Goal: Task Accomplishment & Management: Manage account settings

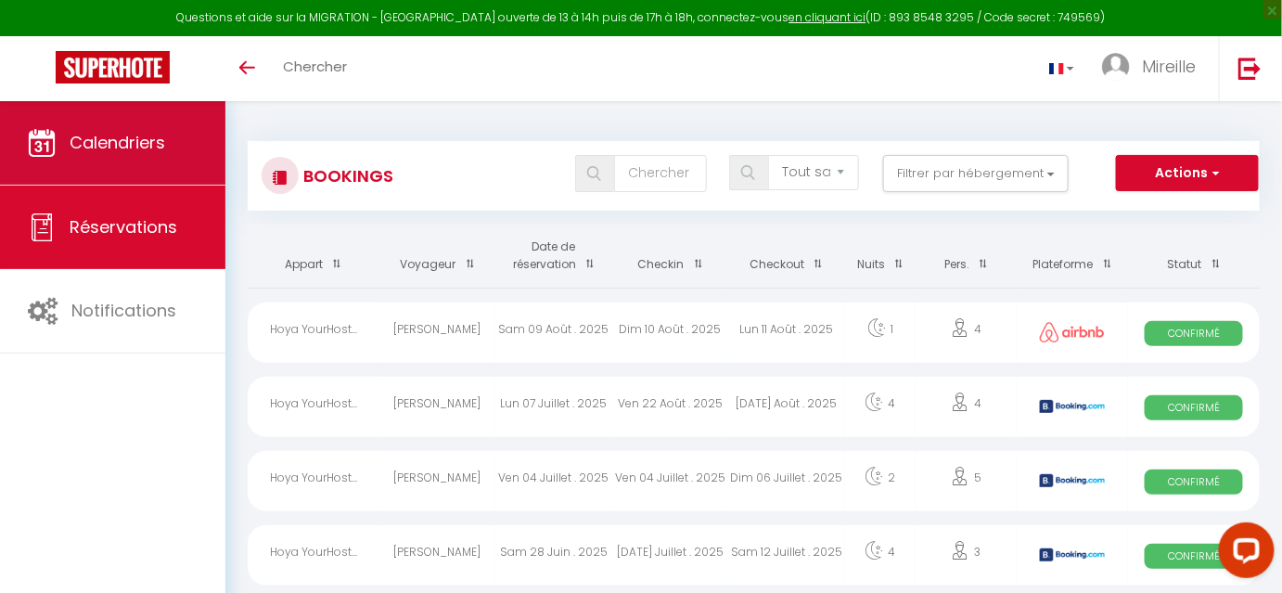
click at [101, 149] on span "Calendriers" at bounding box center [118, 142] width 96 height 23
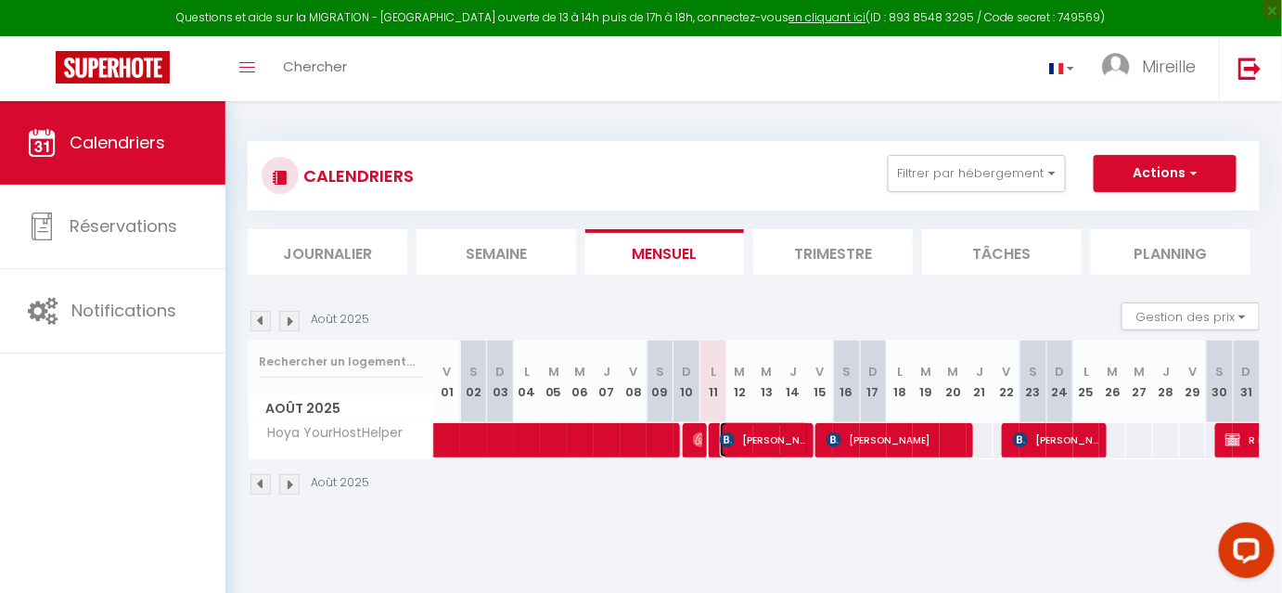
click at [782, 440] on span "[PERSON_NAME]" at bounding box center [765, 439] width 90 height 35
select select "OK"
select select "1"
select select "0"
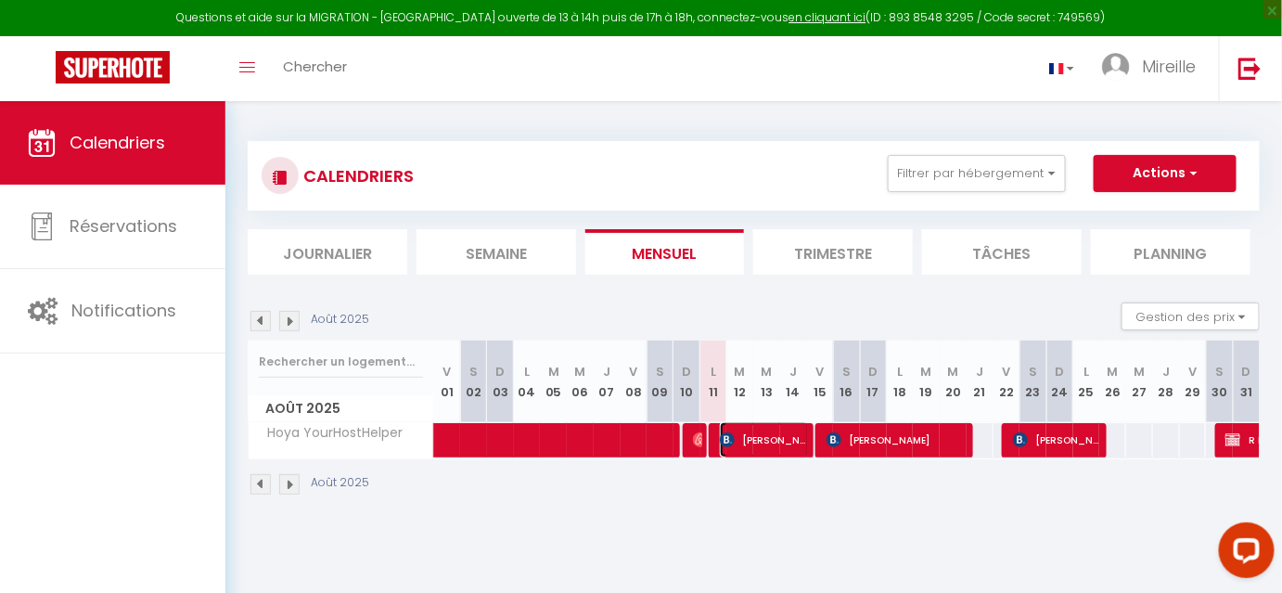
select select "1"
select select
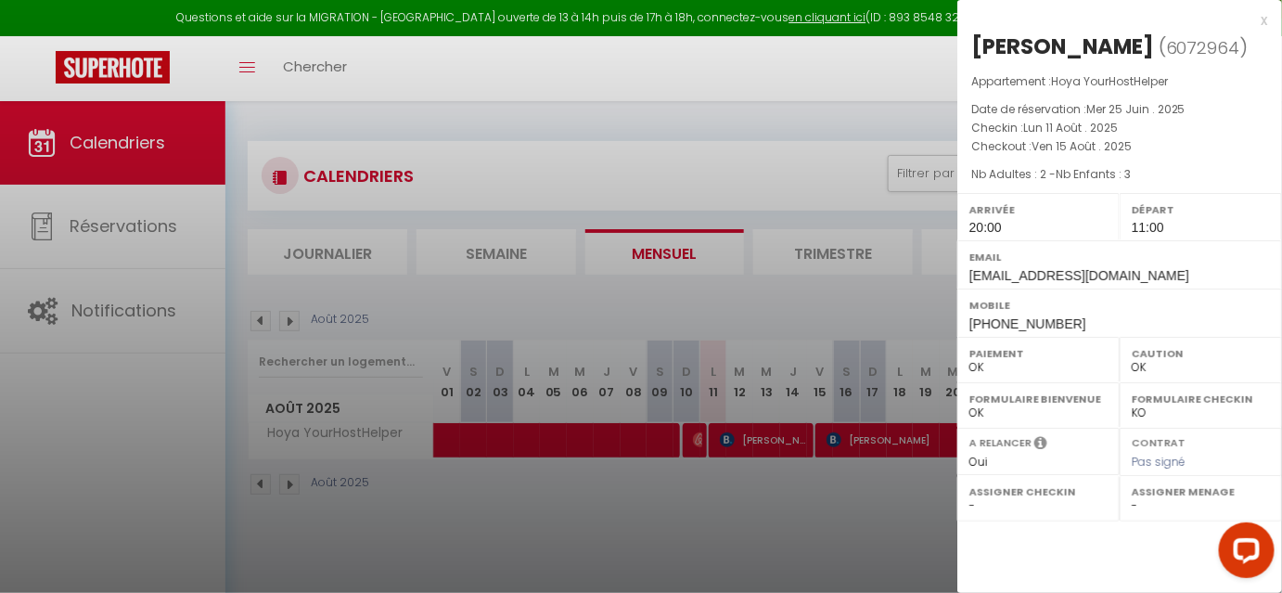
click at [146, 229] on div at bounding box center [641, 296] width 1282 height 593
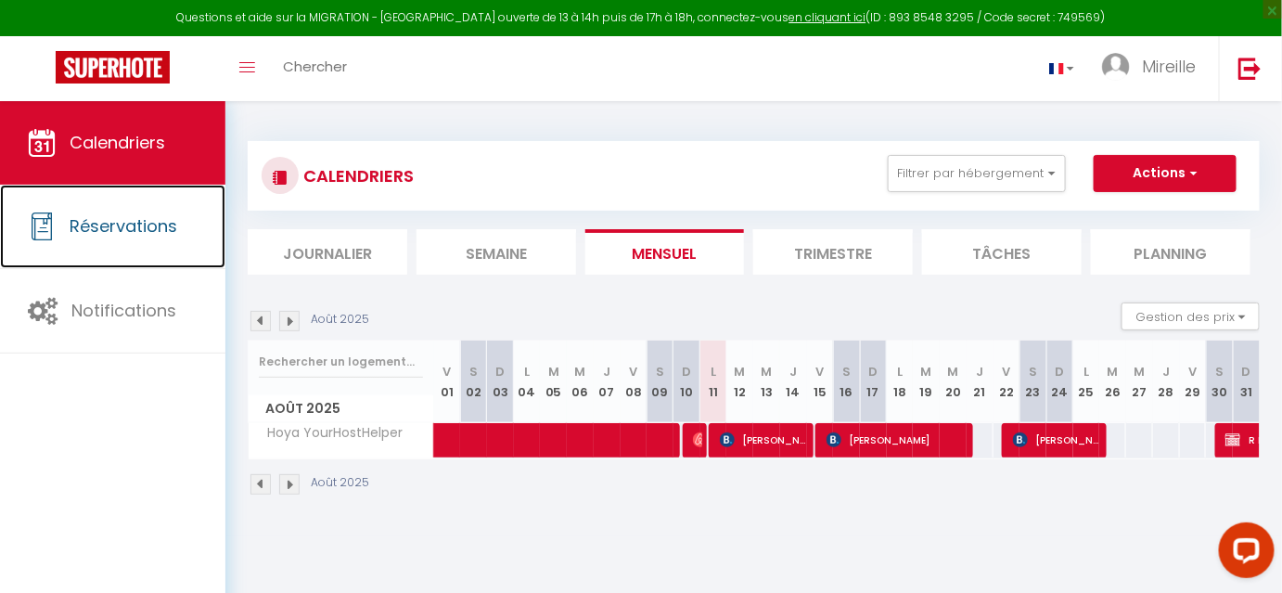
click at [146, 229] on span "Réservations" at bounding box center [124, 225] width 108 height 23
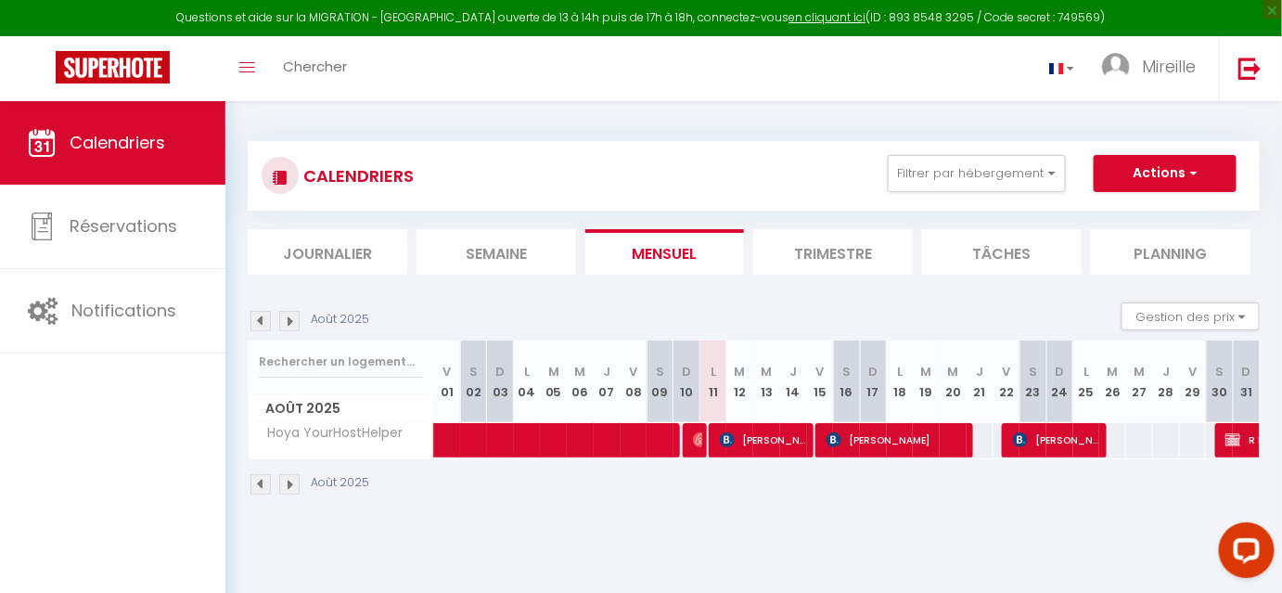
select select "not_cancelled"
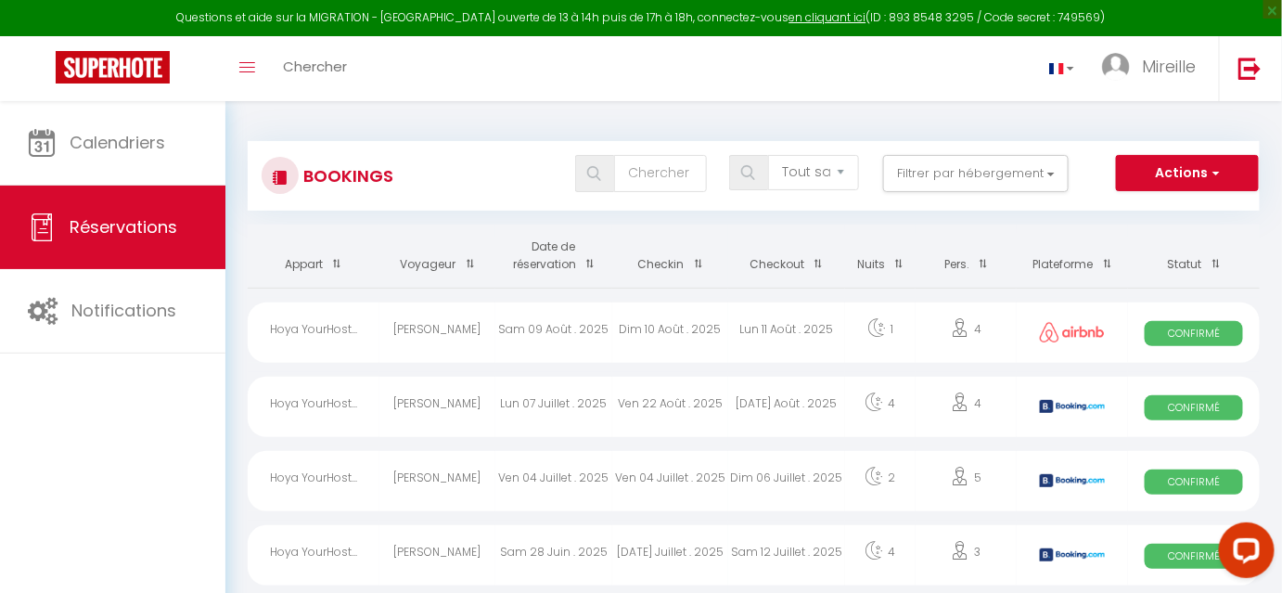
click at [694, 263] on span at bounding box center [693, 264] width 19 height 34
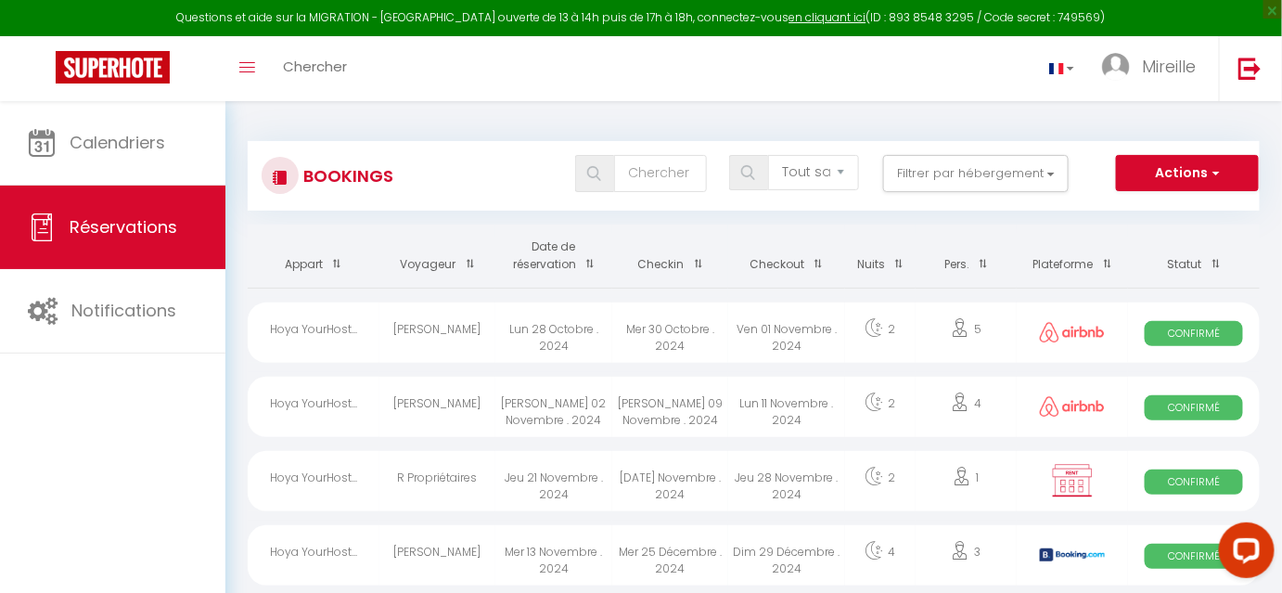
click at [694, 263] on span at bounding box center [693, 264] width 19 height 34
click at [588, 266] on span at bounding box center [585, 264] width 19 height 34
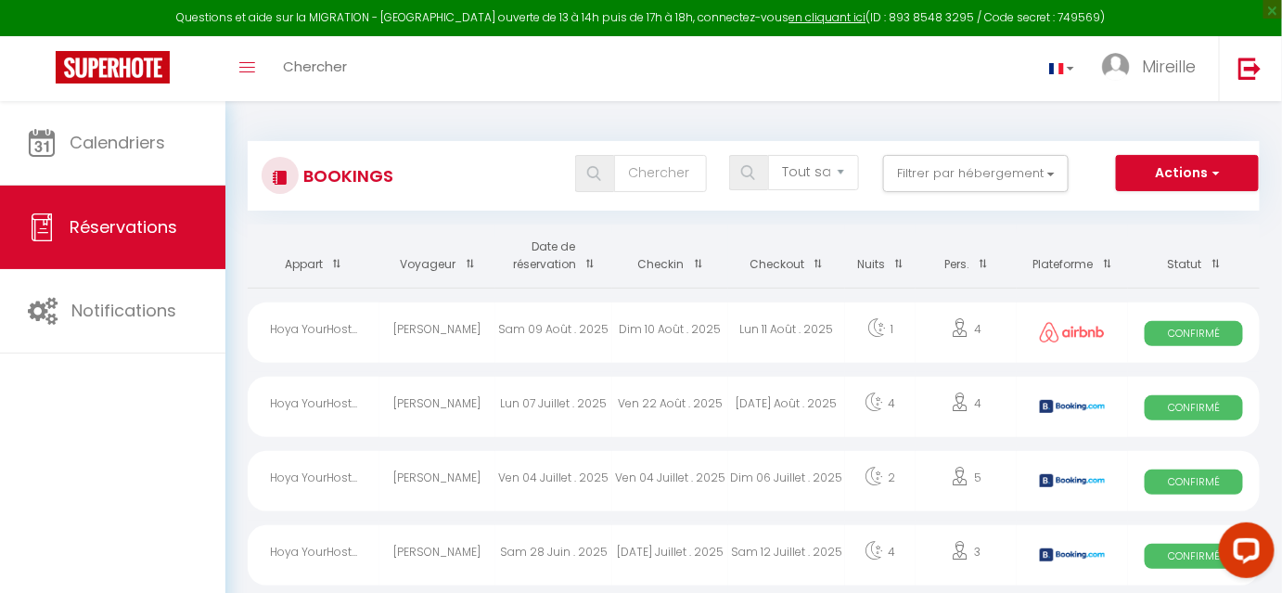
click at [588, 266] on span at bounding box center [585, 264] width 19 height 34
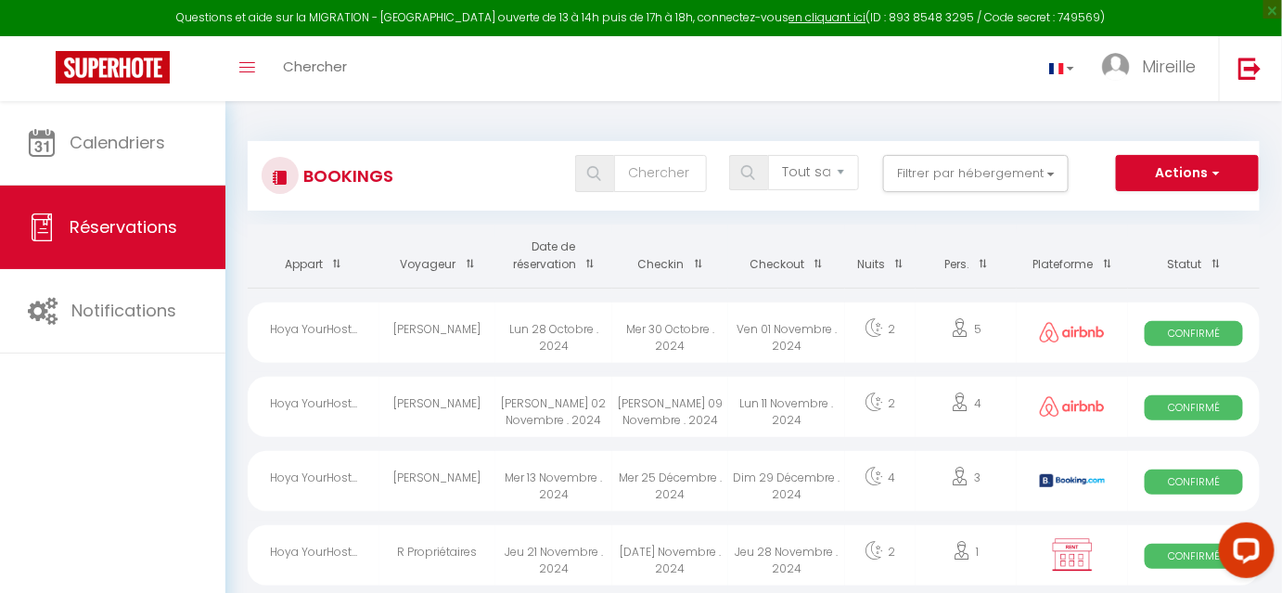
click at [588, 266] on span at bounding box center [585, 264] width 19 height 34
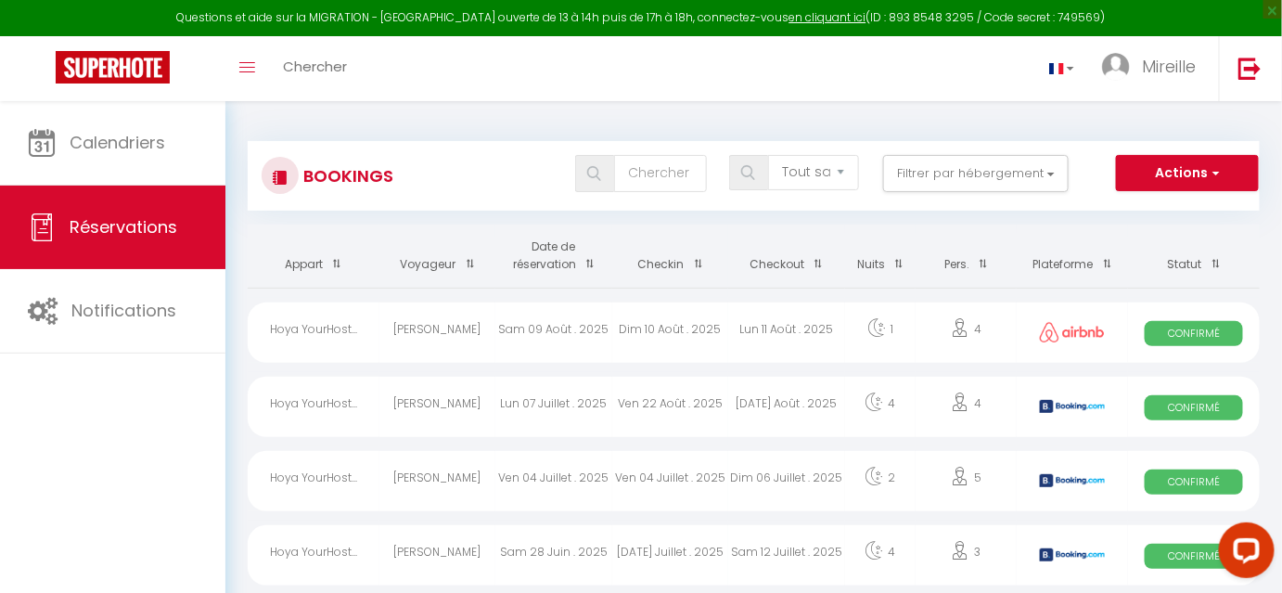
click at [697, 266] on span at bounding box center [693, 264] width 19 height 34
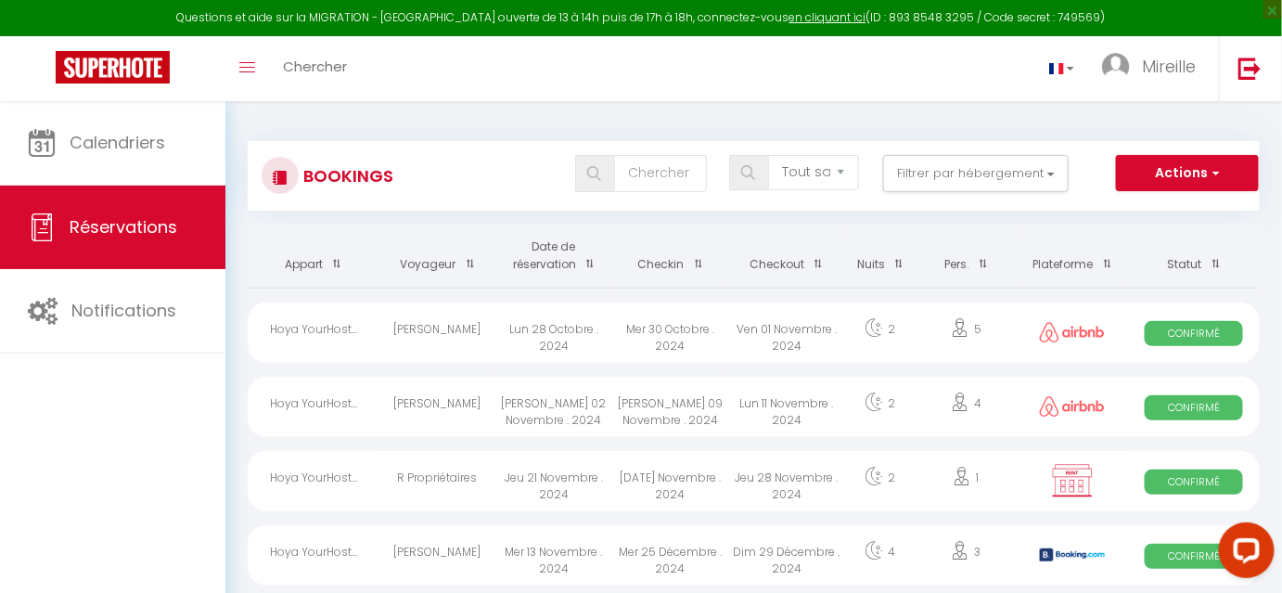
click at [697, 266] on span at bounding box center [693, 264] width 19 height 34
click at [1187, 263] on th "Statut" at bounding box center [1194, 255] width 132 height 63
click at [1214, 262] on span at bounding box center [1211, 264] width 19 height 34
click at [951, 269] on th "Pers." at bounding box center [965, 255] width 101 height 63
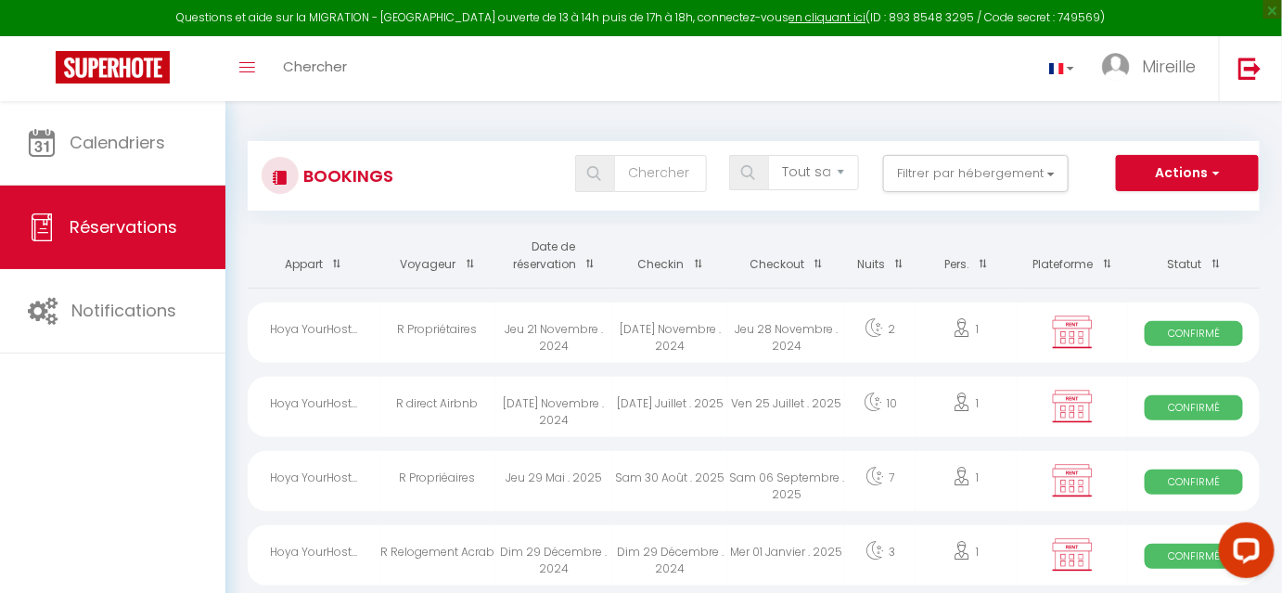
click at [586, 262] on span at bounding box center [585, 264] width 19 height 34
